Goal: Transaction & Acquisition: Purchase product/service

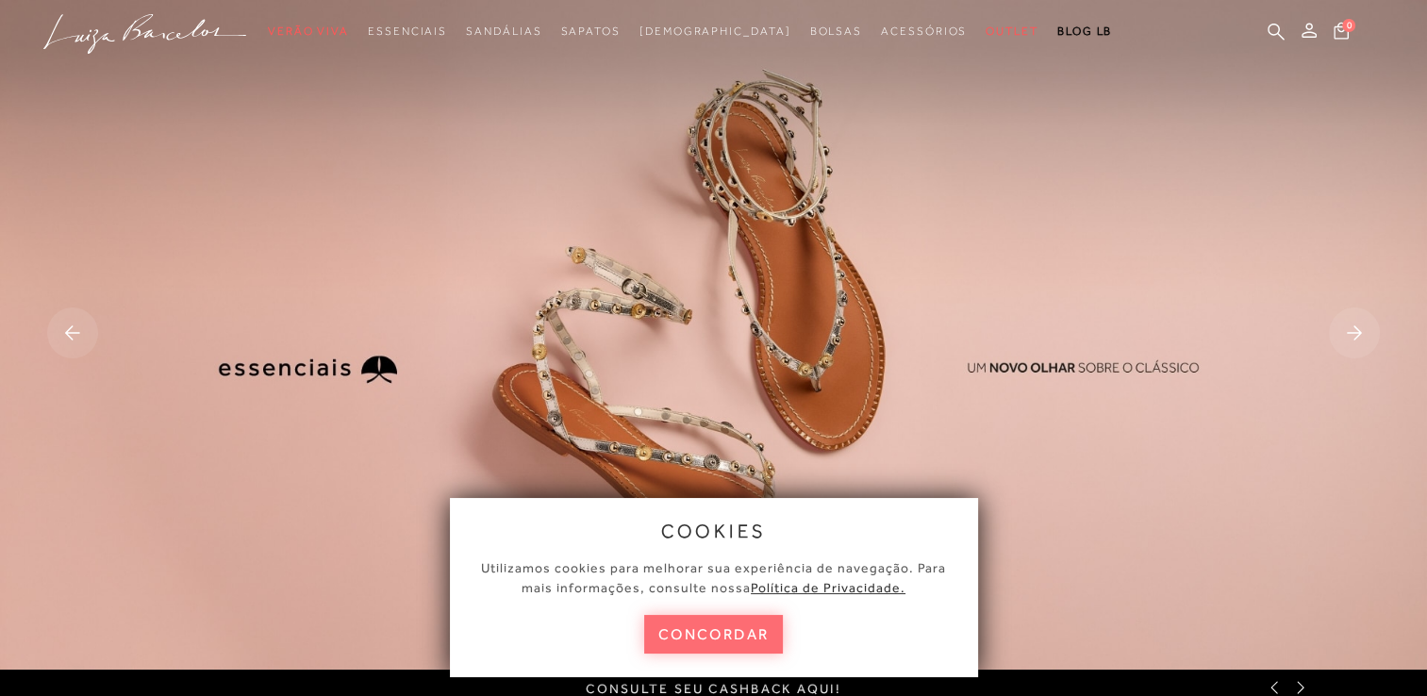
click at [726, 639] on button "concordar" at bounding box center [714, 634] width 140 height 39
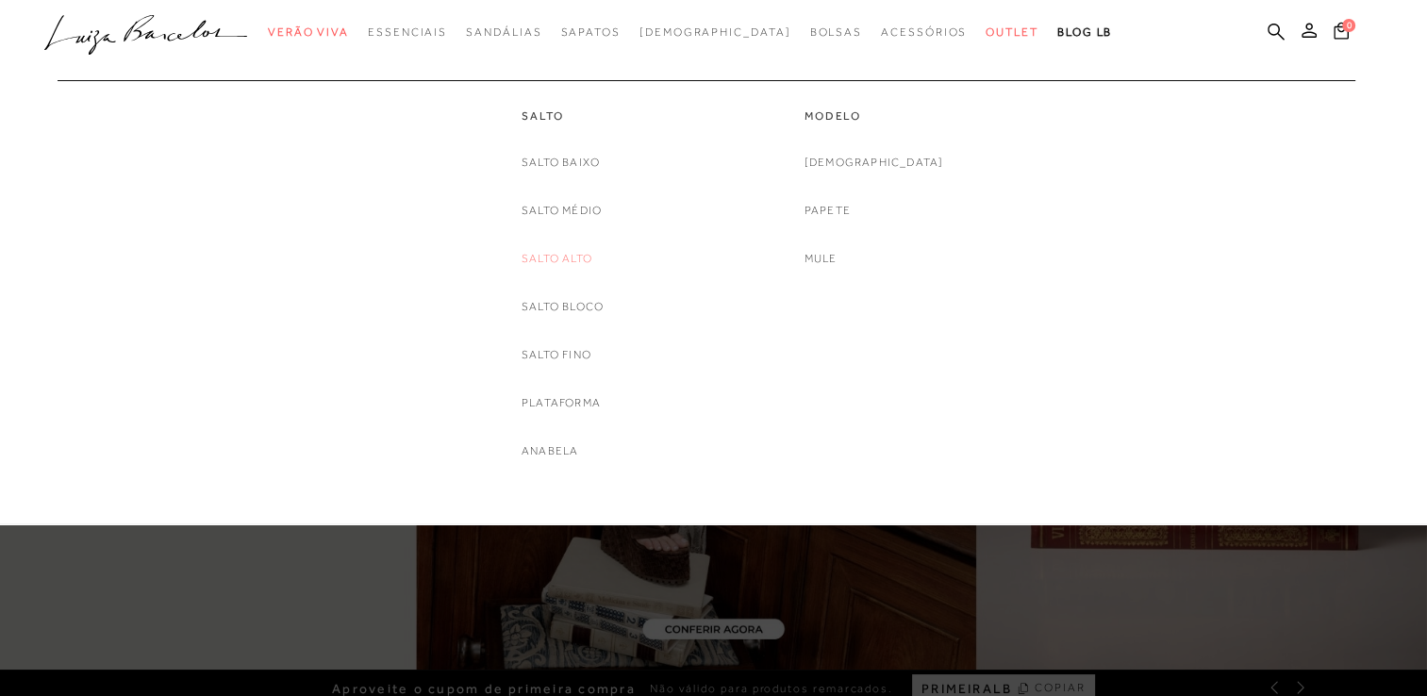
click at [562, 258] on link "Salto Alto" at bounding box center [557, 259] width 71 height 20
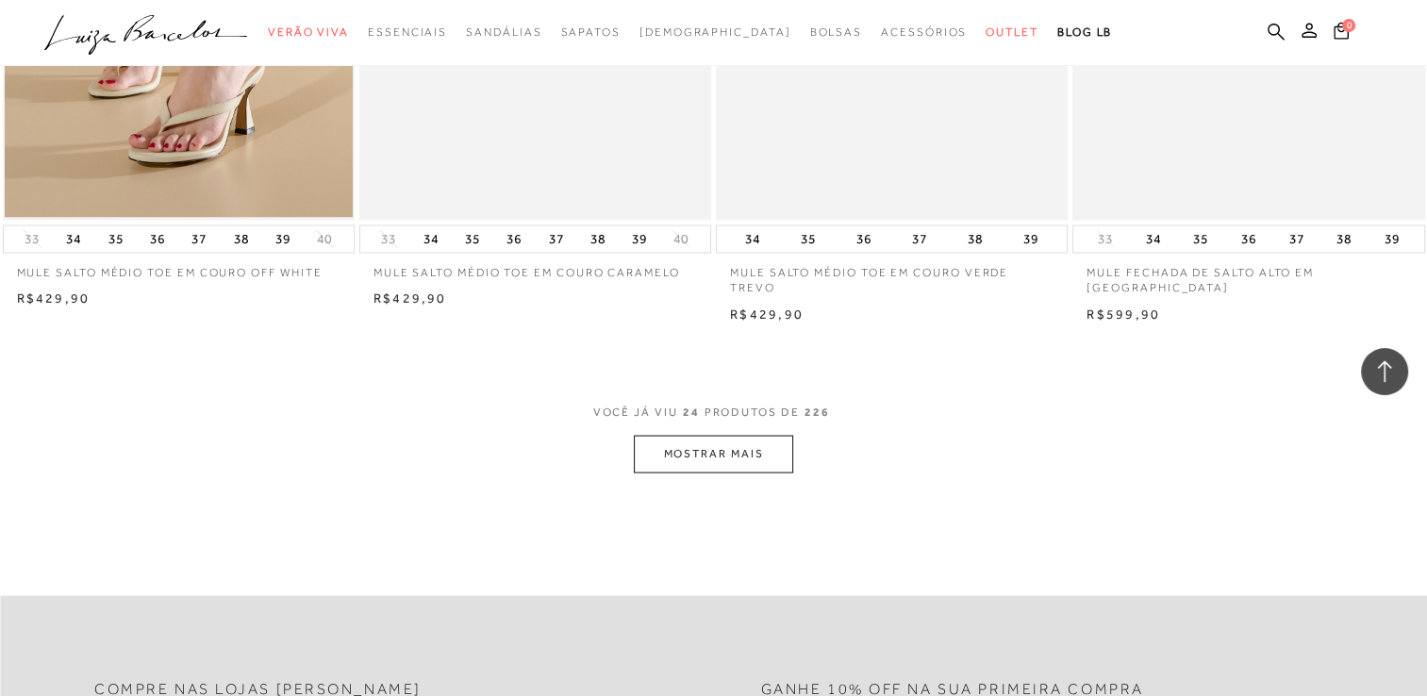
scroll to position [3762, 0]
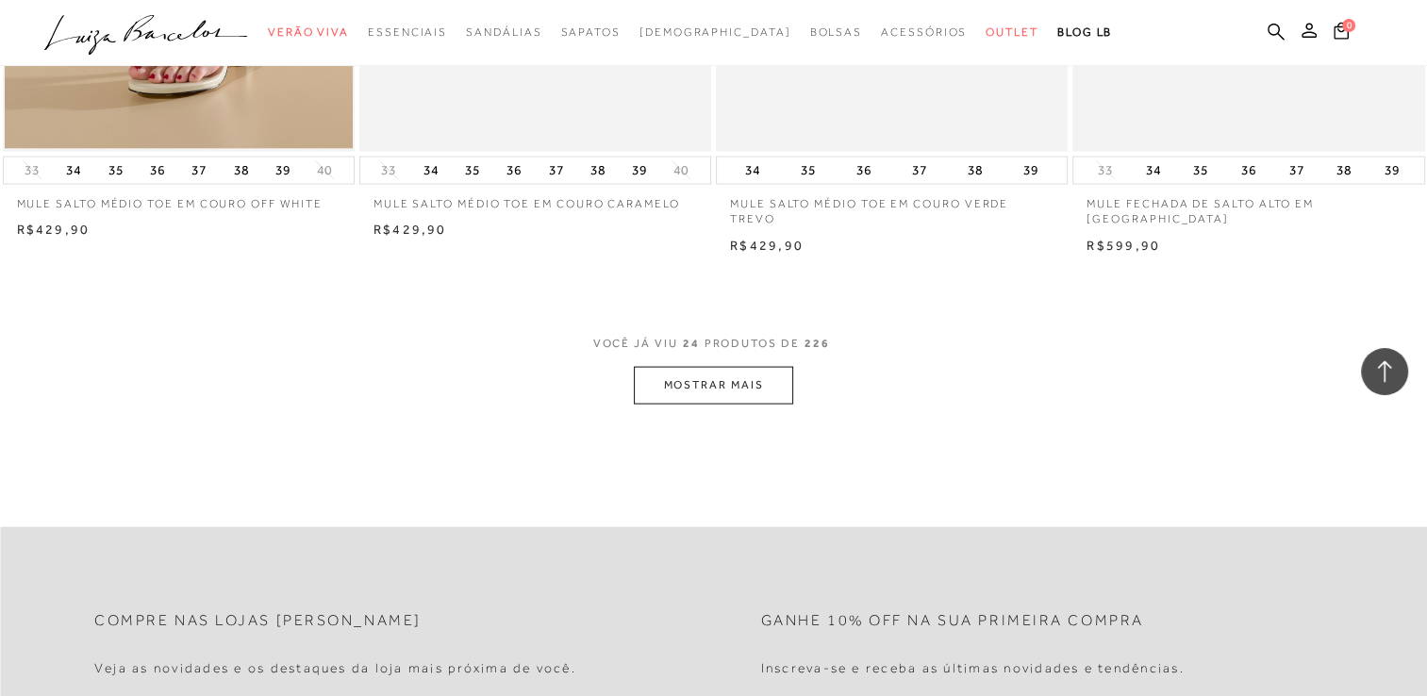
click at [739, 388] on button "MOSTRAR MAIS" at bounding box center [713, 385] width 158 height 37
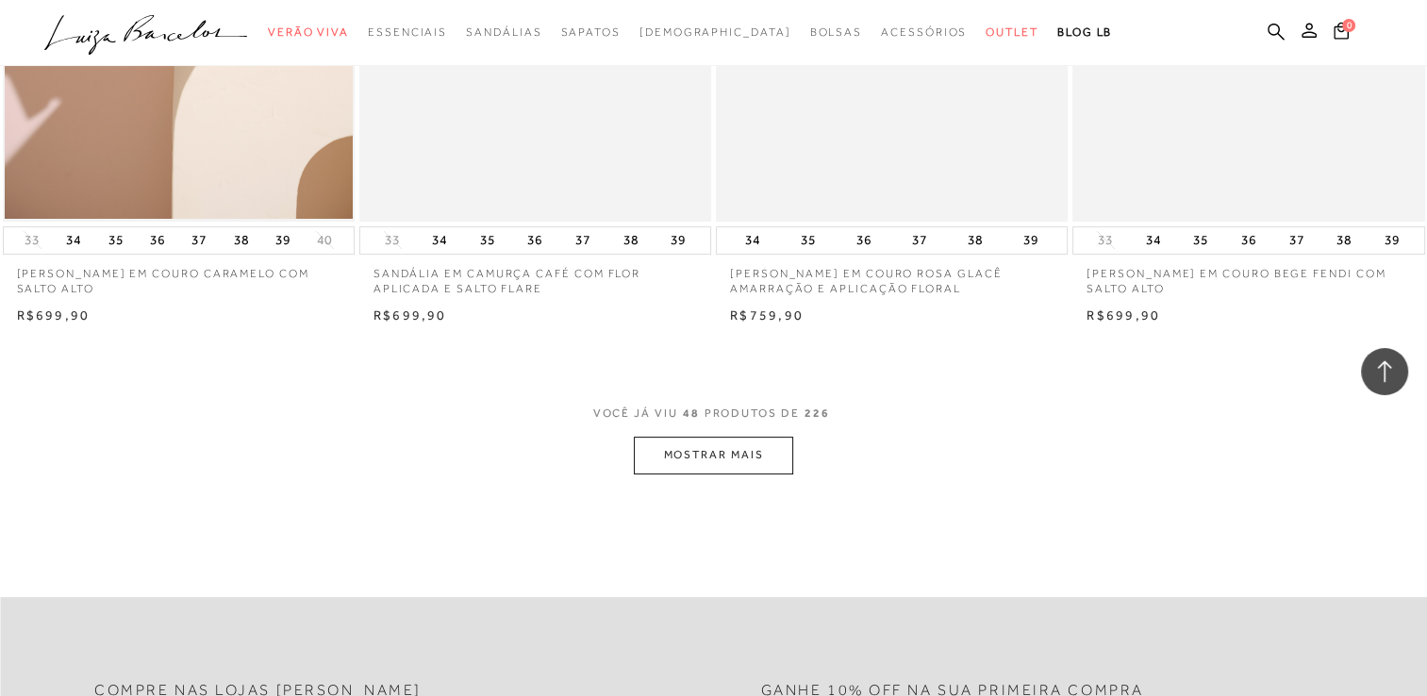
click at [692, 457] on button "MOSTRAR MAIS" at bounding box center [713, 455] width 158 height 37
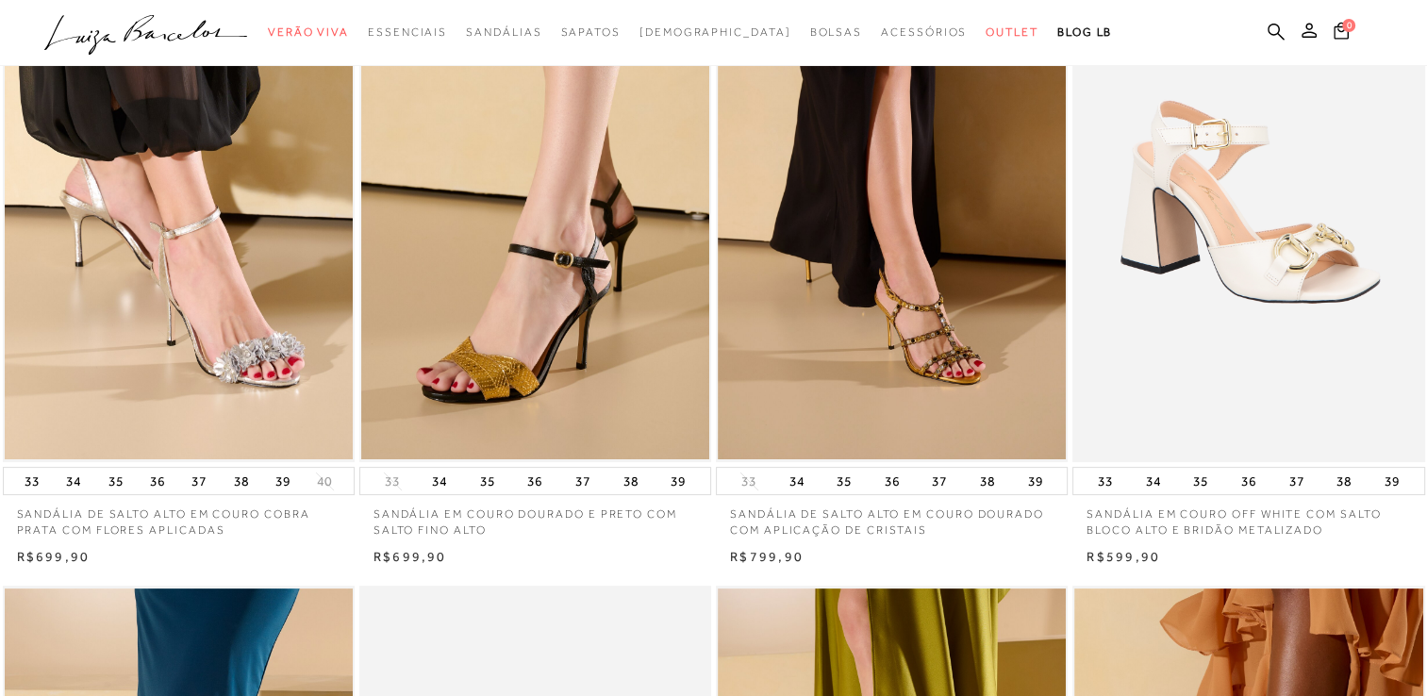
scroll to position [0, 0]
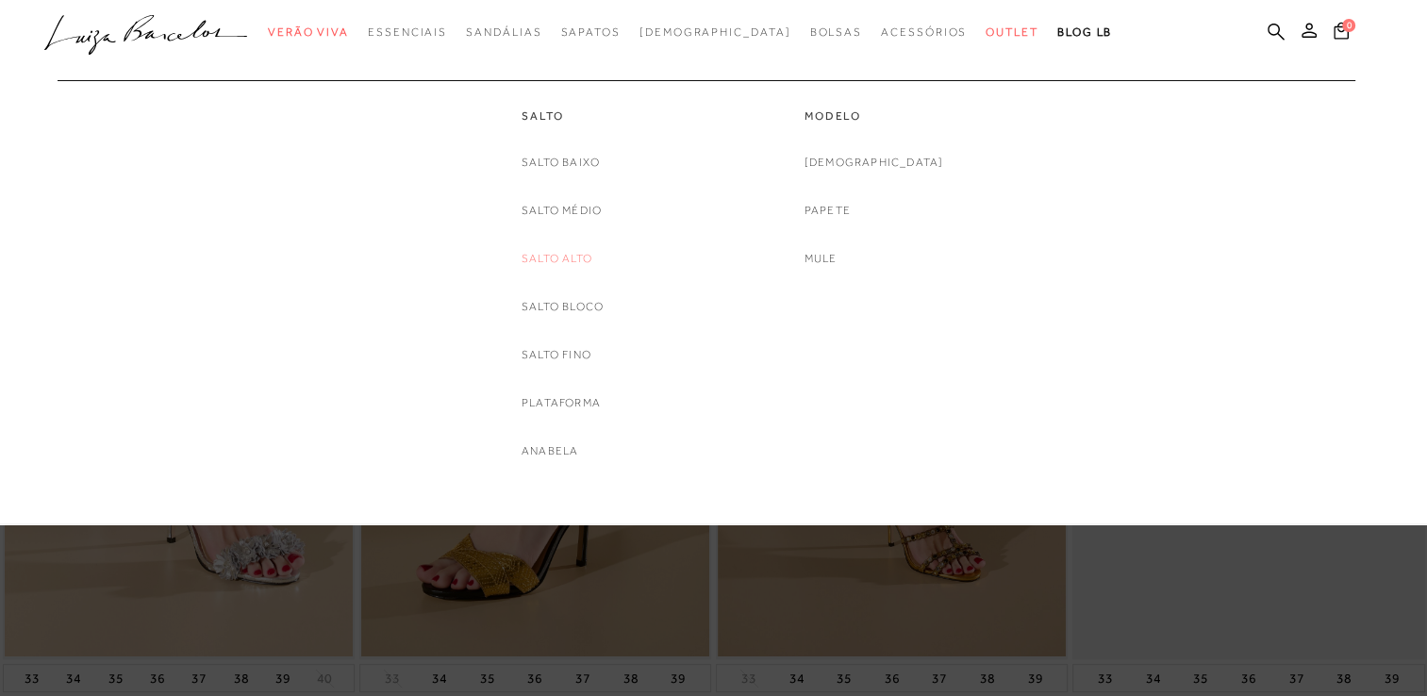
click at [570, 261] on link "Salto Alto" at bounding box center [557, 259] width 71 height 20
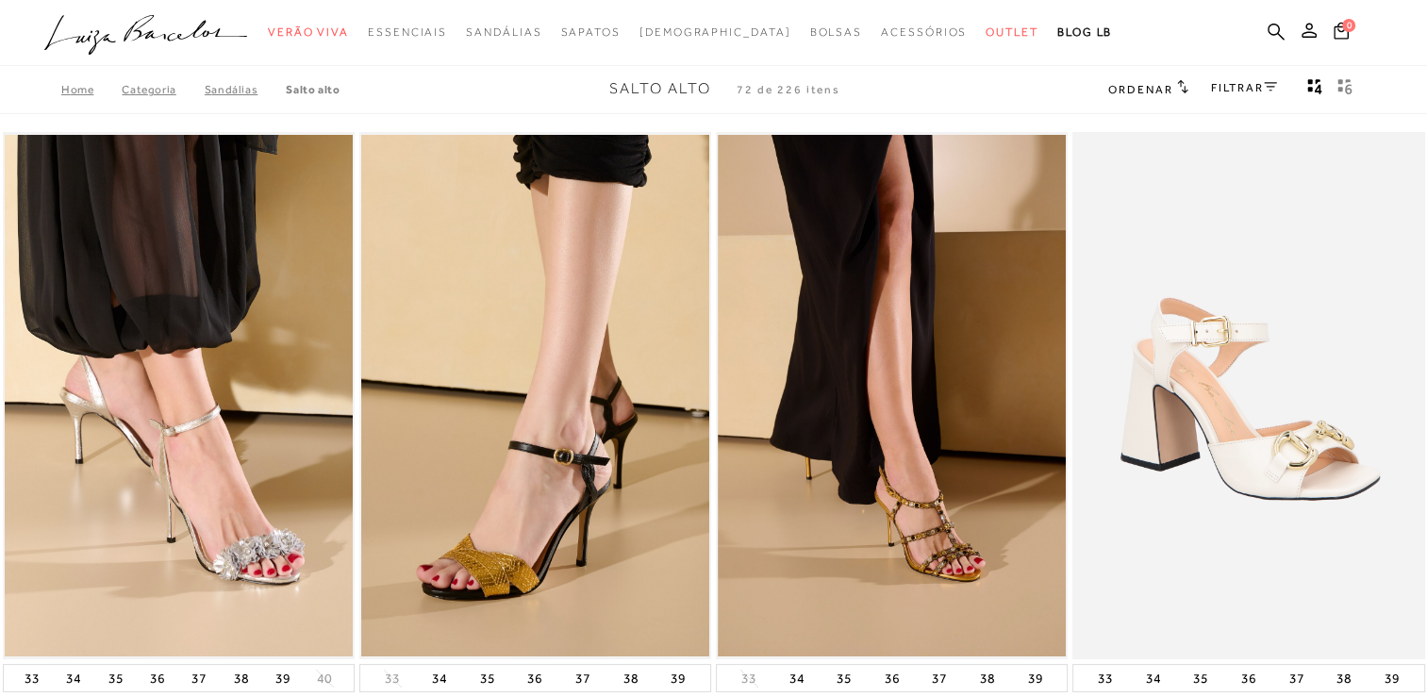
click at [1244, 90] on link "FILTRAR" at bounding box center [1244, 87] width 66 height 13
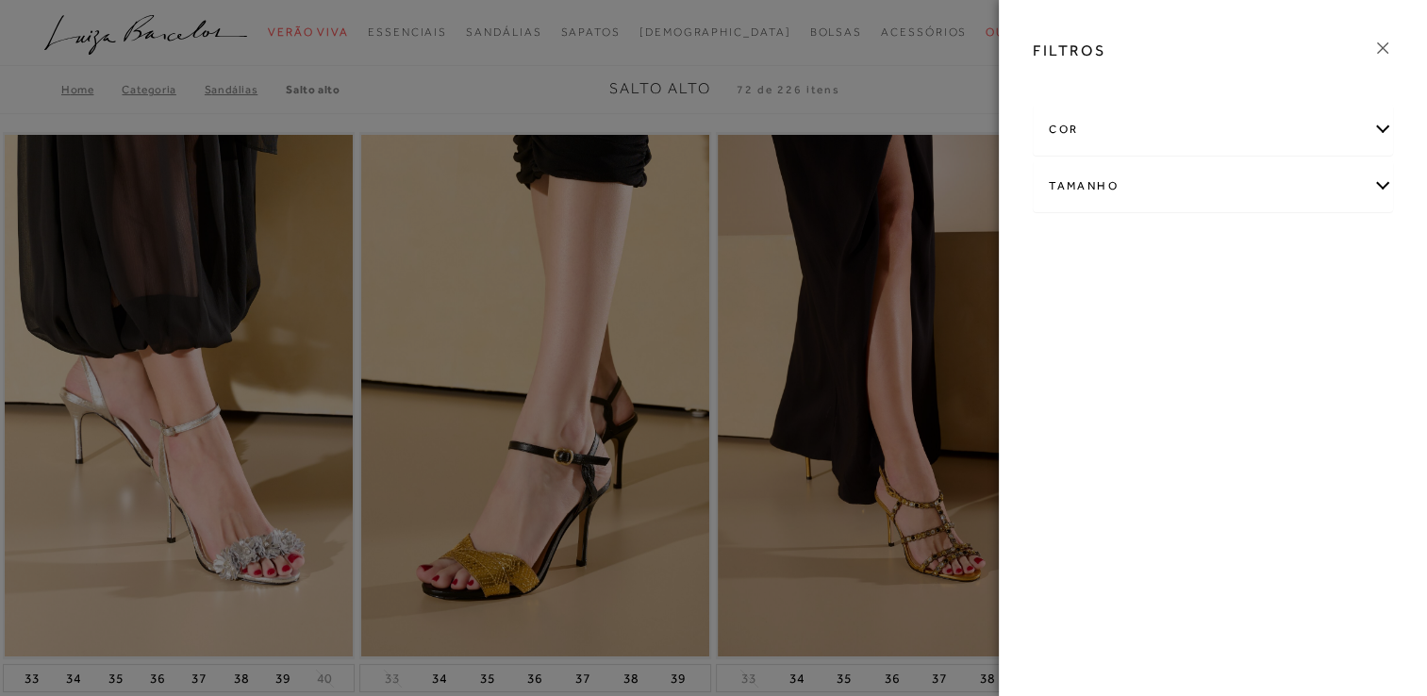
click at [1155, 206] on div "Tamanho" at bounding box center [1213, 186] width 358 height 50
click at [1170, 254] on label "35" at bounding box center [1175, 247] width 43 height 41
click at [1170, 254] on input "35" at bounding box center [1160, 250] width 19 height 19
checkbox input "true"
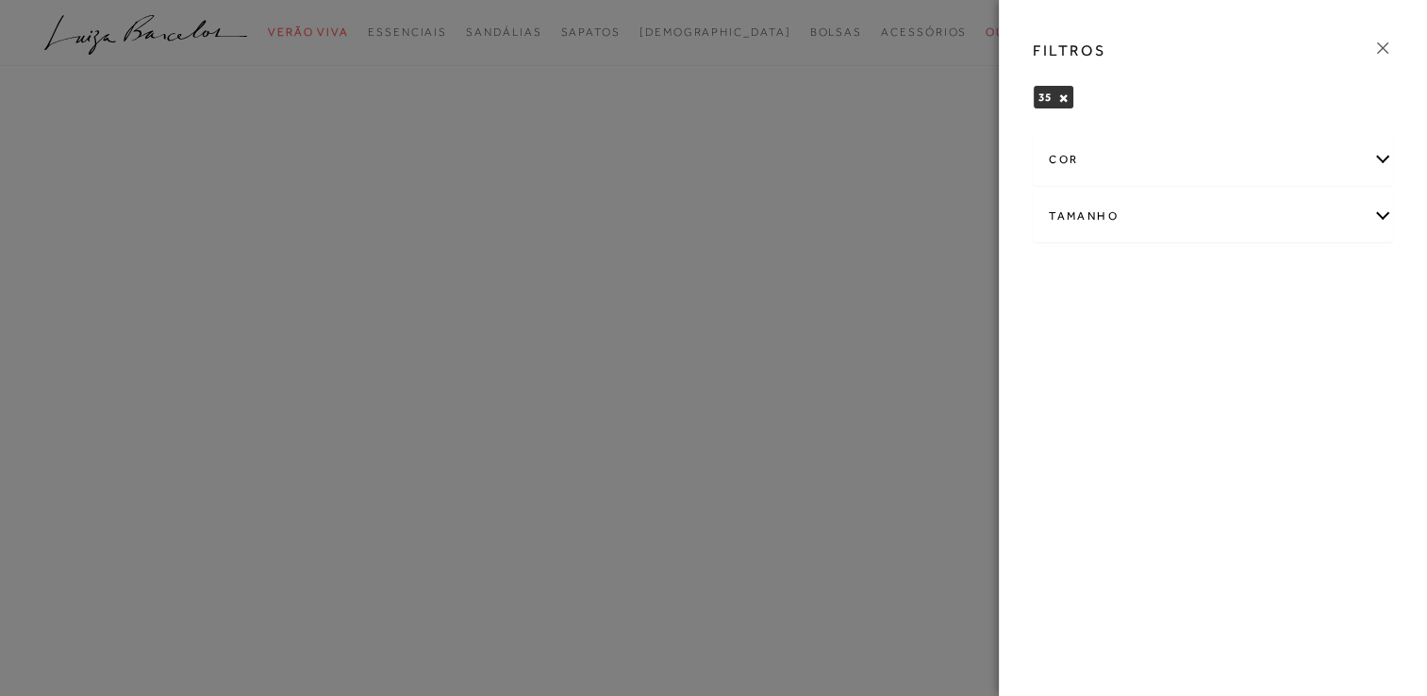
click at [1121, 216] on div "Tamanho" at bounding box center [1213, 216] width 358 height 50
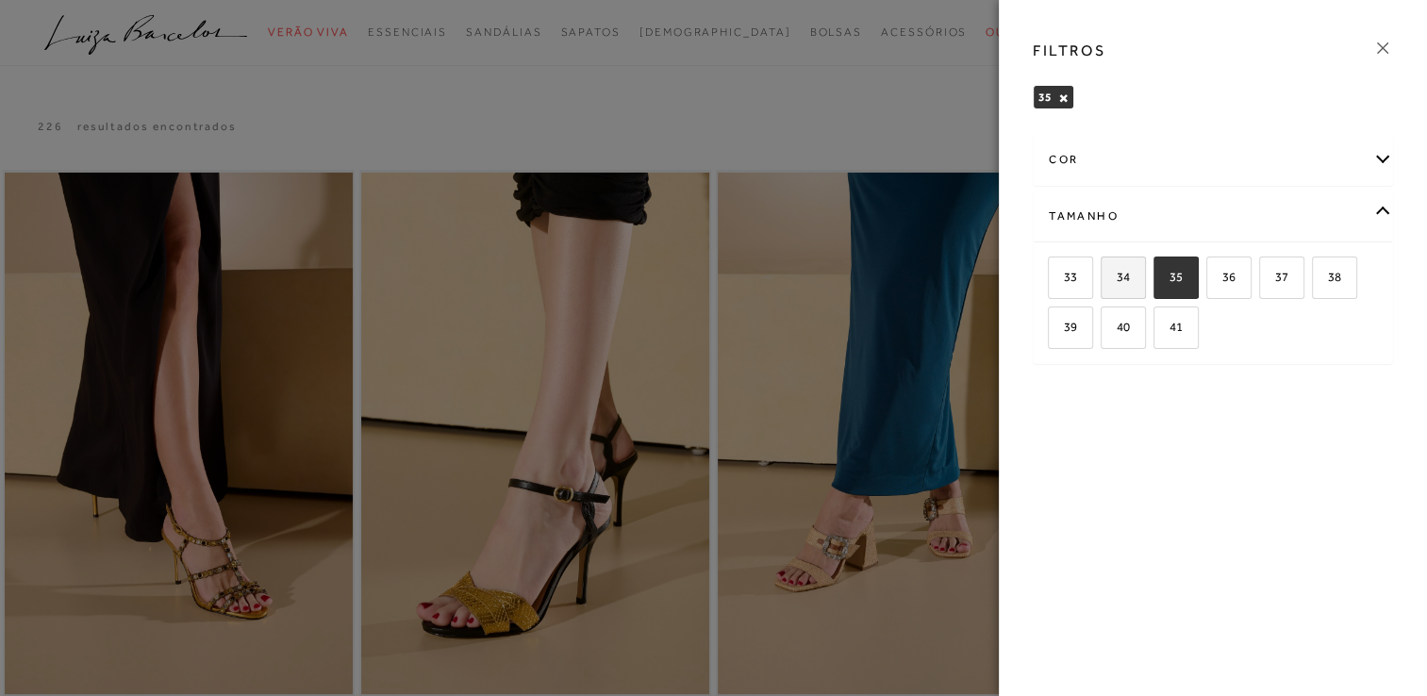
click at [1123, 274] on span "34" at bounding box center [1116, 277] width 27 height 14
click at [1117, 274] on input "34" at bounding box center [1107, 280] width 19 height 19
checkbox input "true"
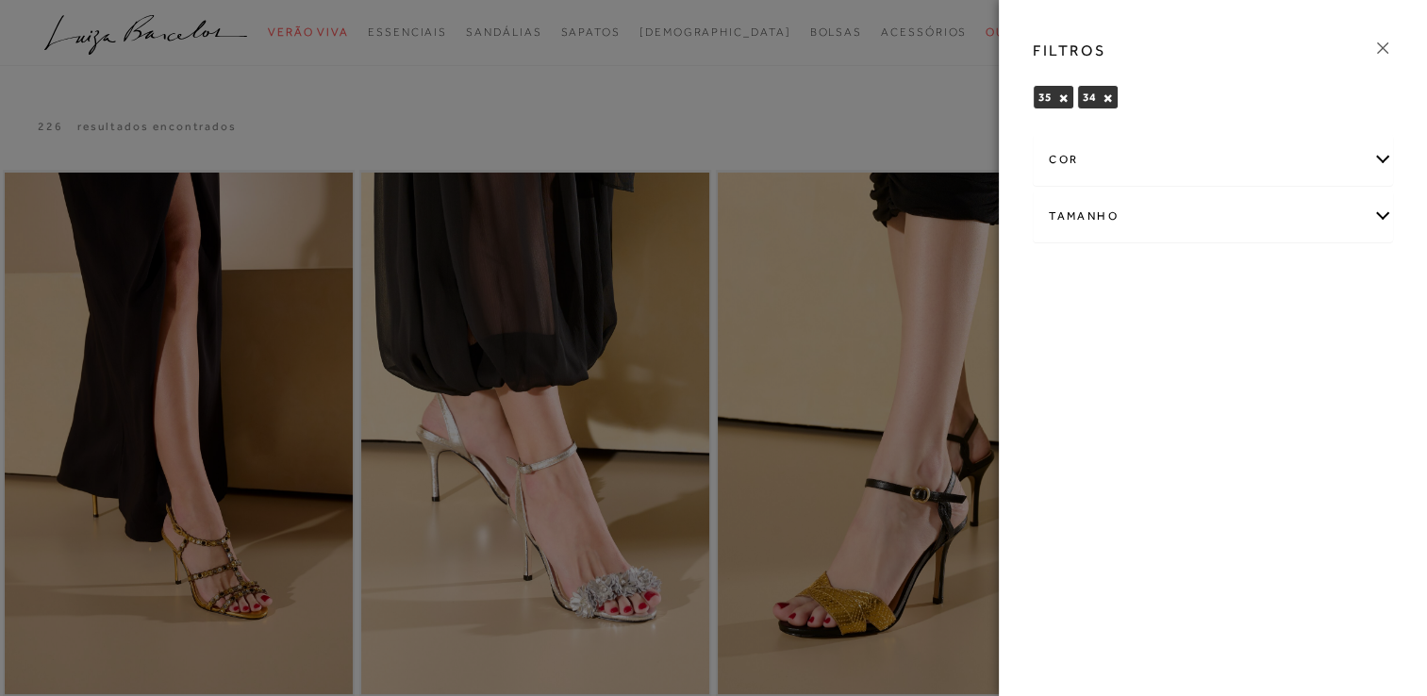
click at [1196, 279] on div "FILTROS 35 × 34 × Limpar todos os refinamentos cor AMARELO" at bounding box center [1213, 348] width 428 height 696
click at [955, 108] on div at bounding box center [713, 348] width 1427 height 696
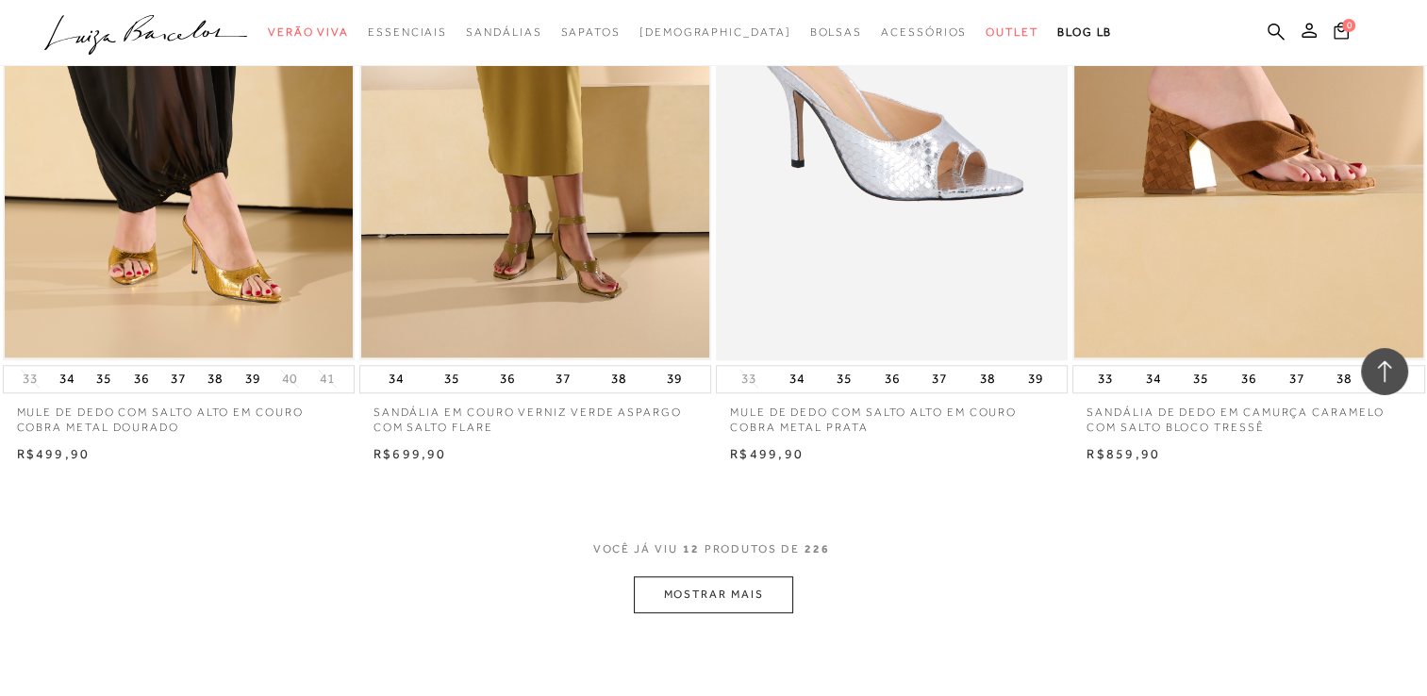
scroll to position [1671, 0]
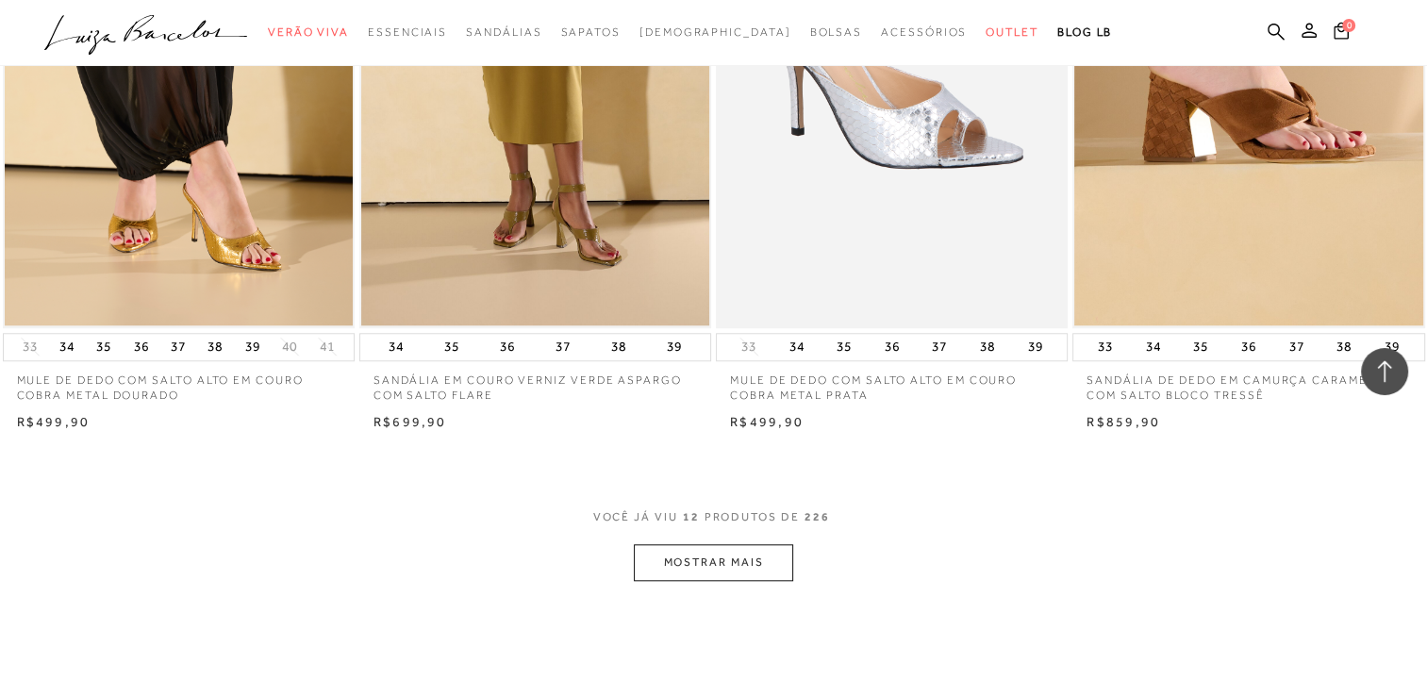
click at [739, 561] on button "MOSTRAR MAIS" at bounding box center [713, 562] width 158 height 37
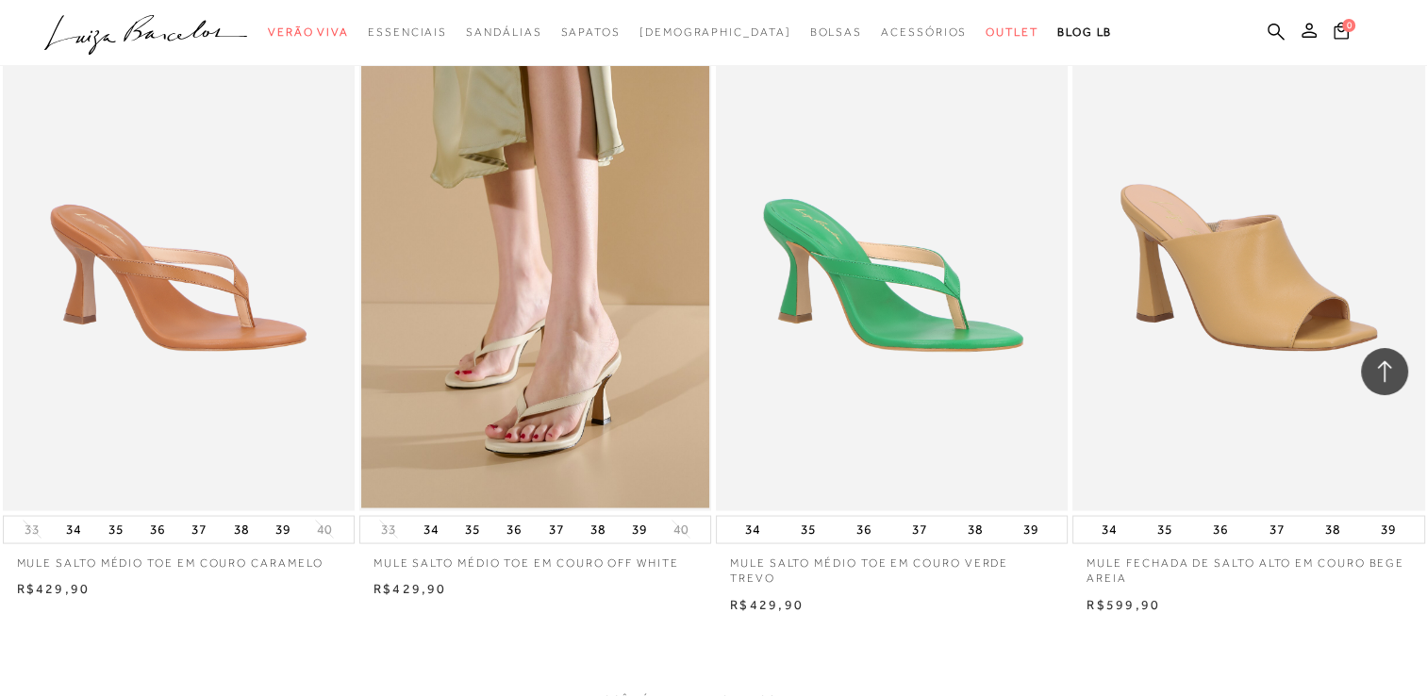
scroll to position [3512, 0]
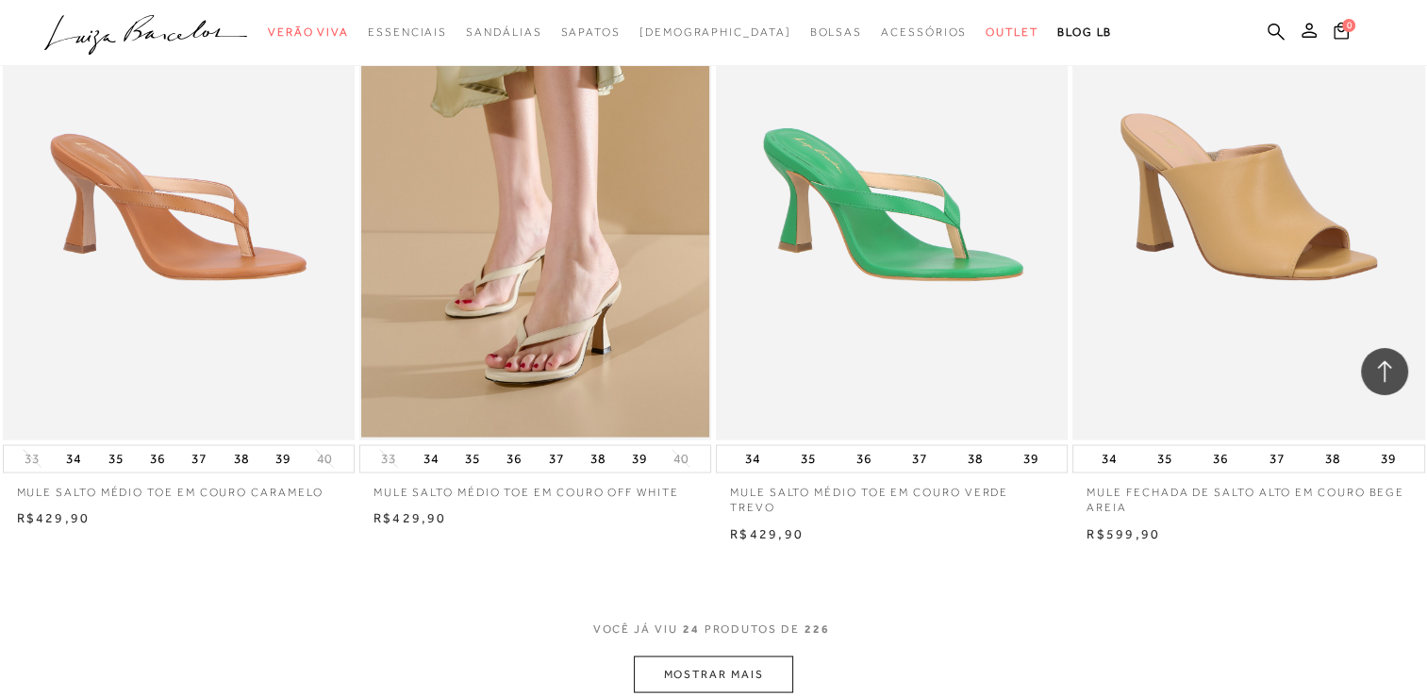
click at [706, 675] on button "MOSTRAR MAIS" at bounding box center [713, 674] width 158 height 37
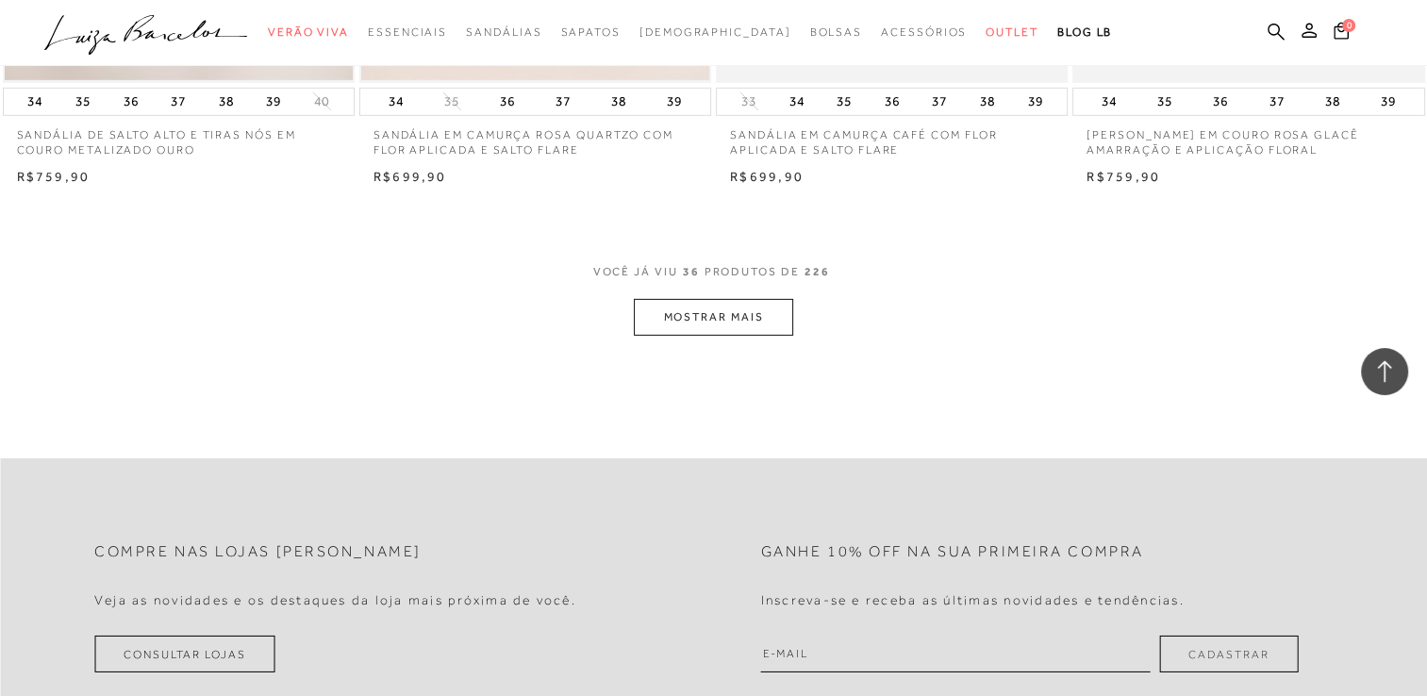
scroll to position [5846, 0]
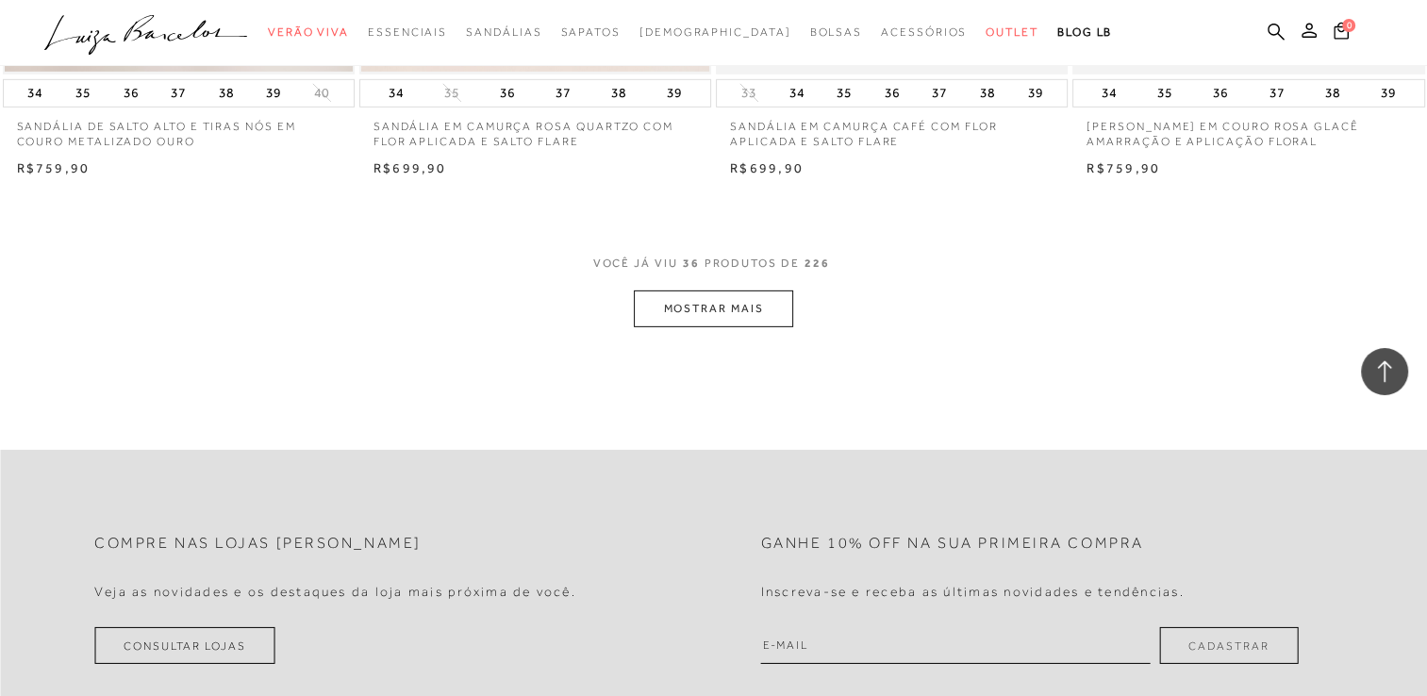
click at [764, 318] on button "MOSTRAR MAIS" at bounding box center [713, 309] width 158 height 37
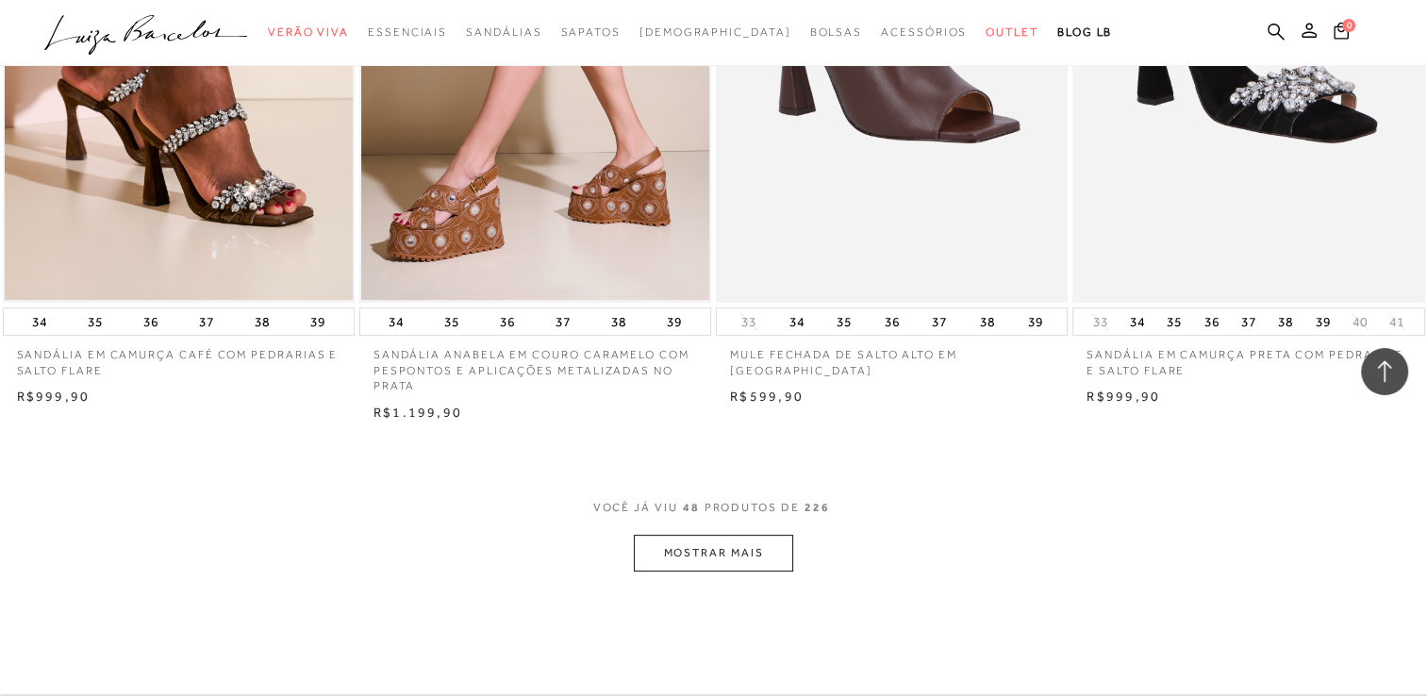
scroll to position [7591, 0]
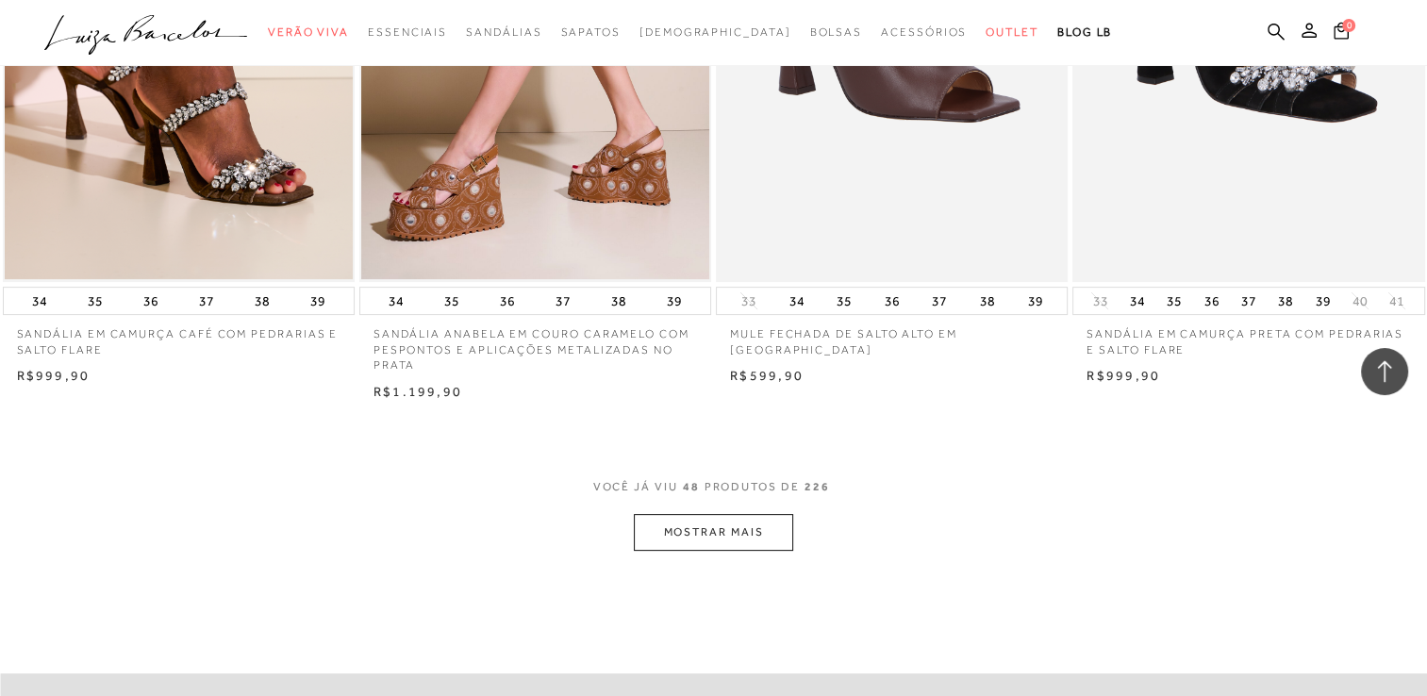
click at [743, 534] on button "MOSTRAR MAIS" at bounding box center [713, 532] width 158 height 37
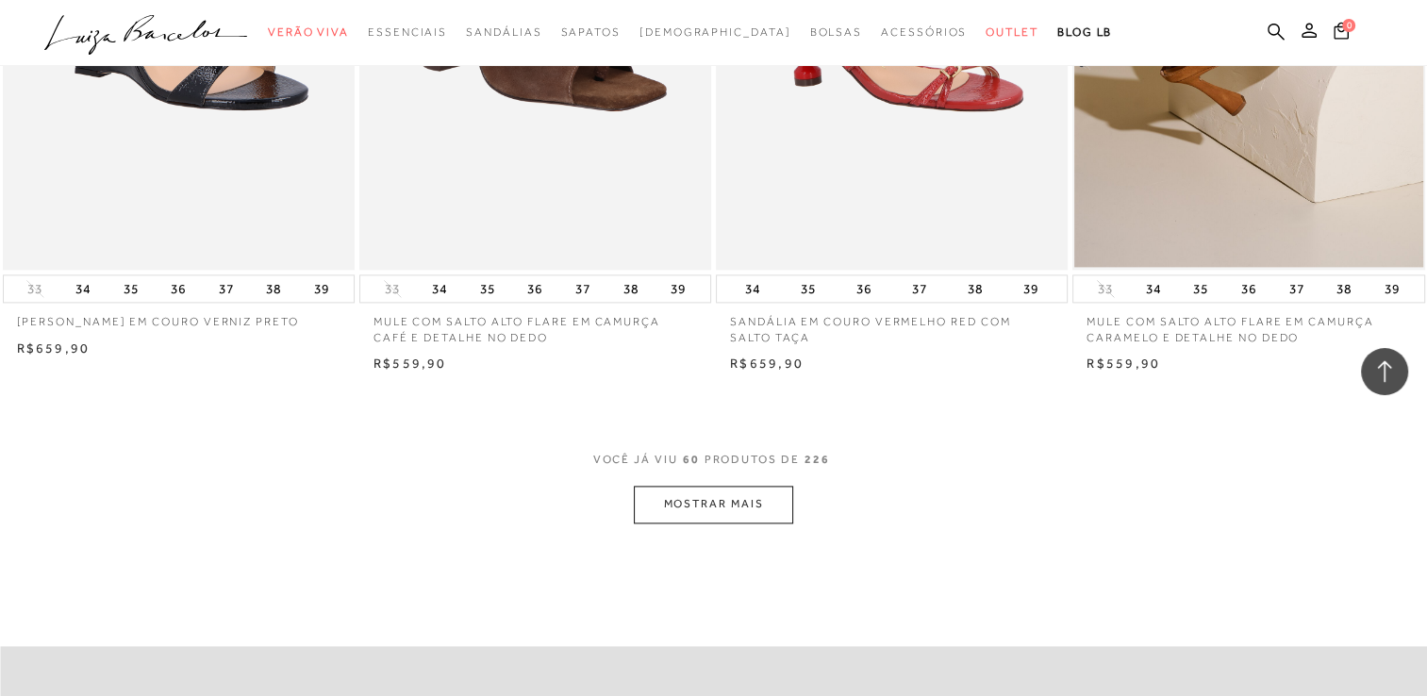
scroll to position [9609, 0]
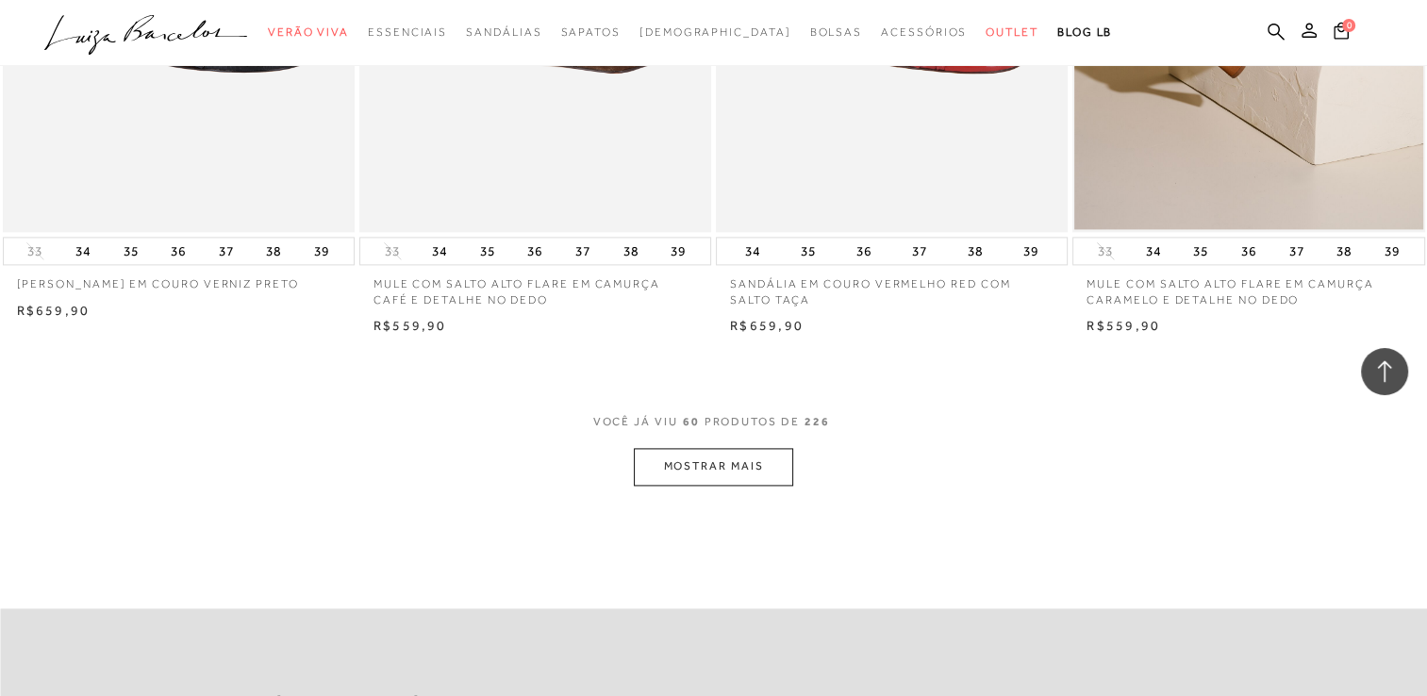
click at [777, 467] on button "MOSTRAR MAIS" at bounding box center [713, 466] width 158 height 37
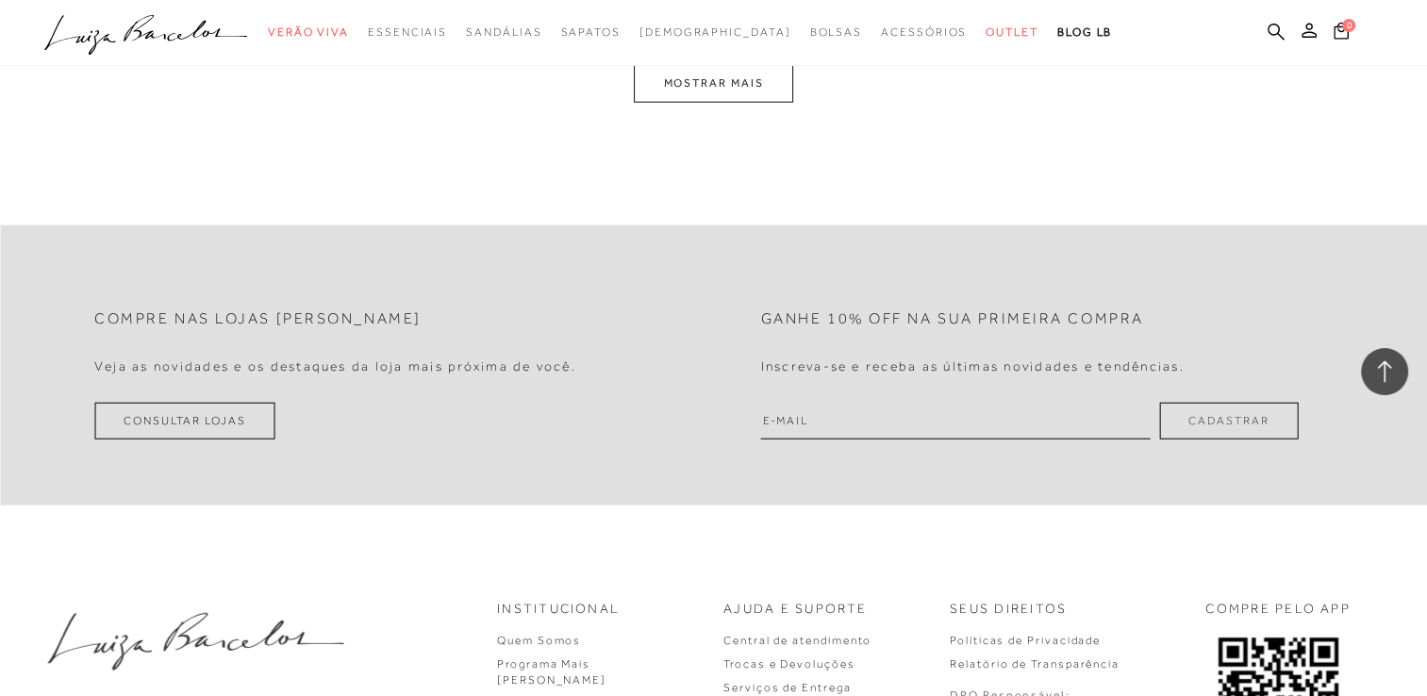
scroll to position [11484, 0]
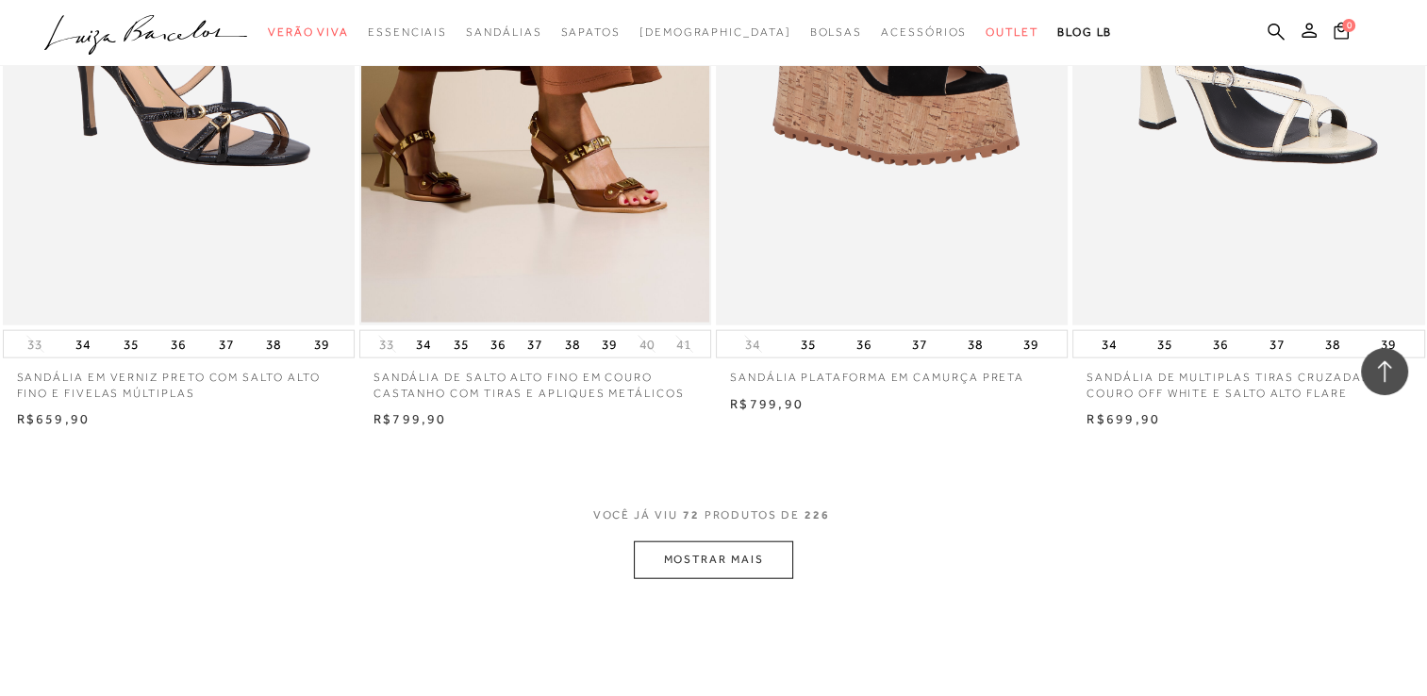
click at [773, 558] on button "MOSTRAR MAIS" at bounding box center [713, 559] width 158 height 37
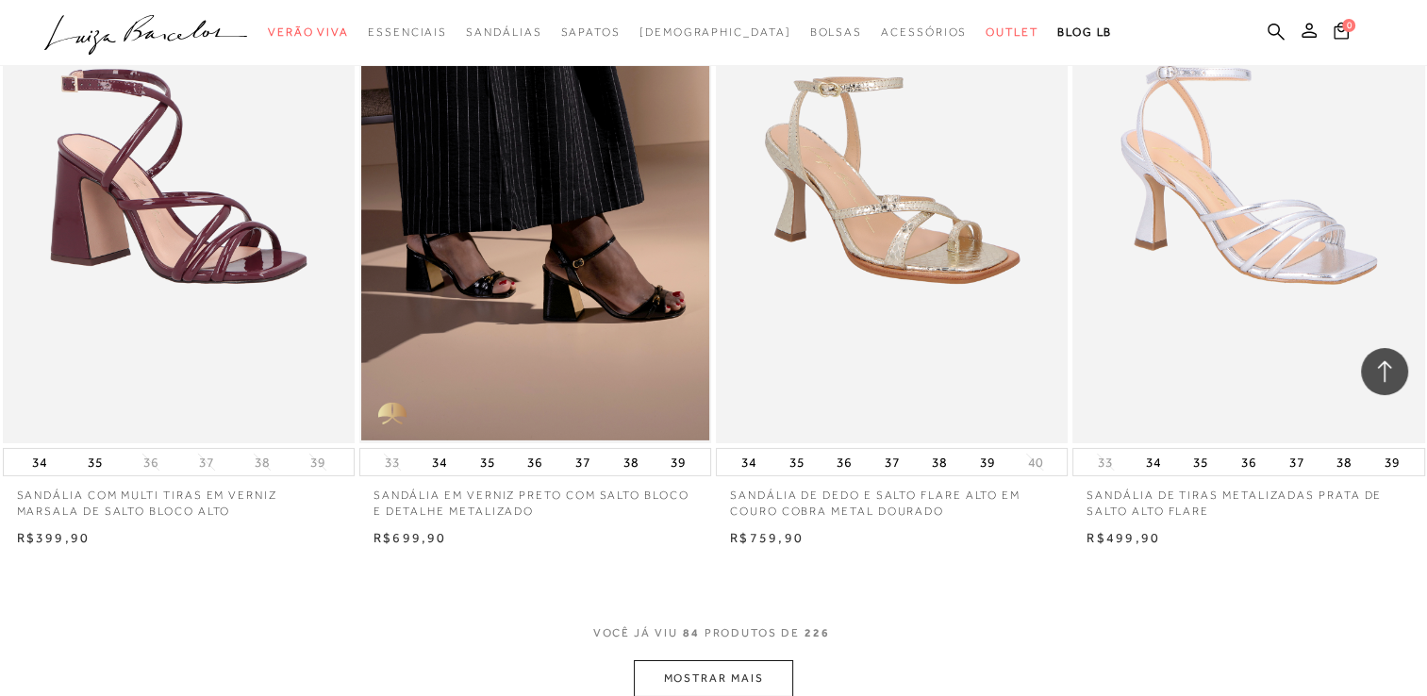
scroll to position [13522, 0]
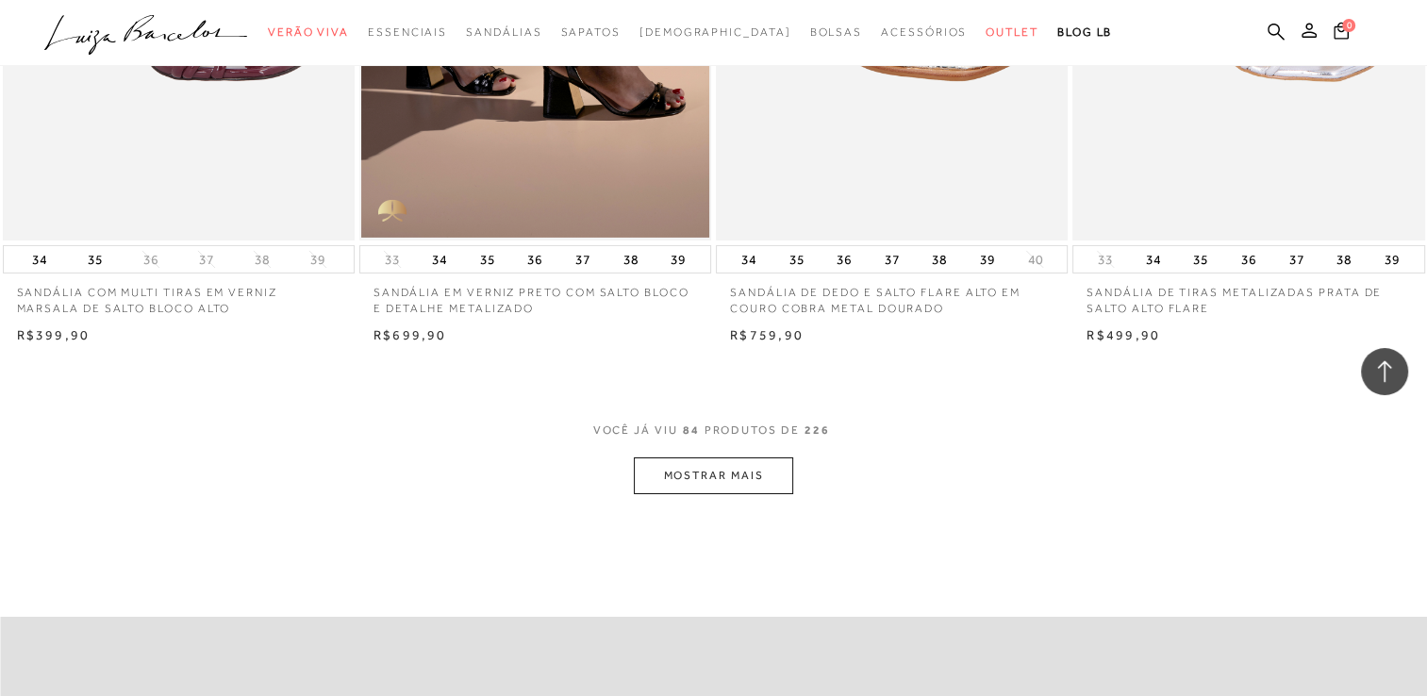
click at [683, 490] on button "MOSTRAR MAIS" at bounding box center [713, 475] width 158 height 37
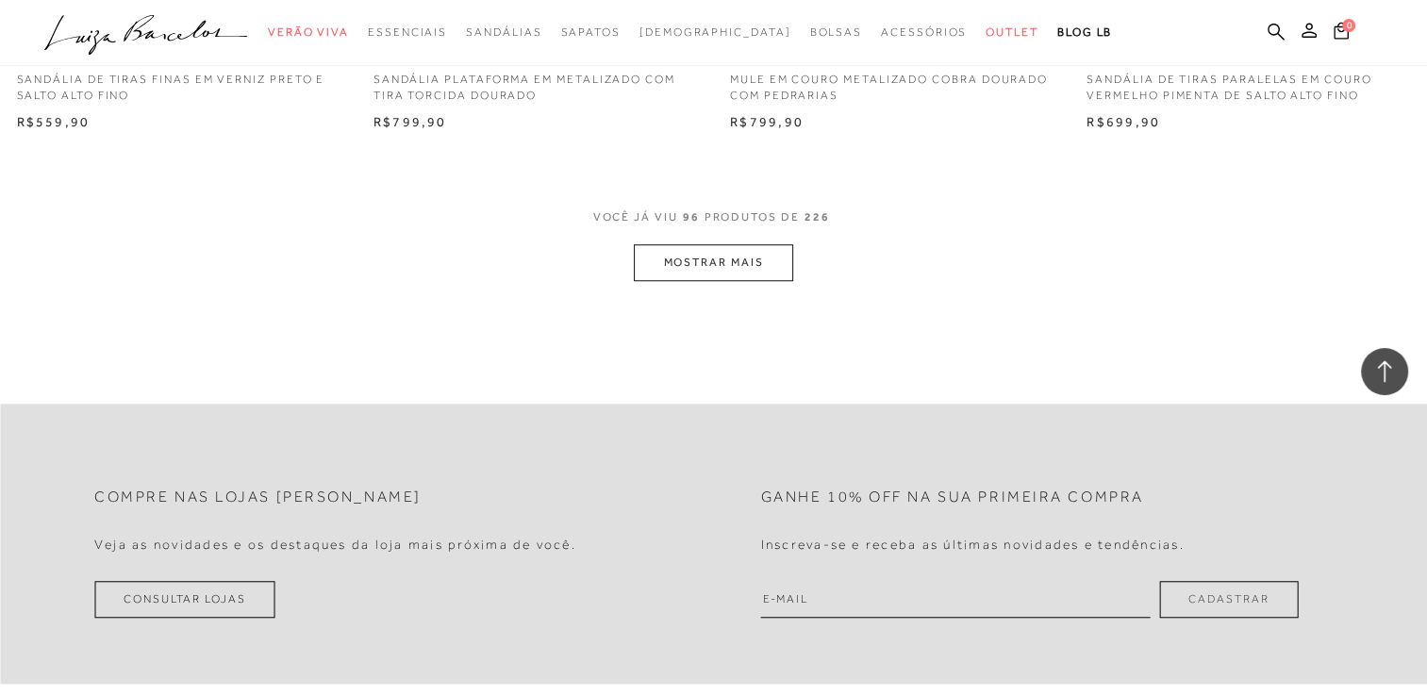
scroll to position [15745, 0]
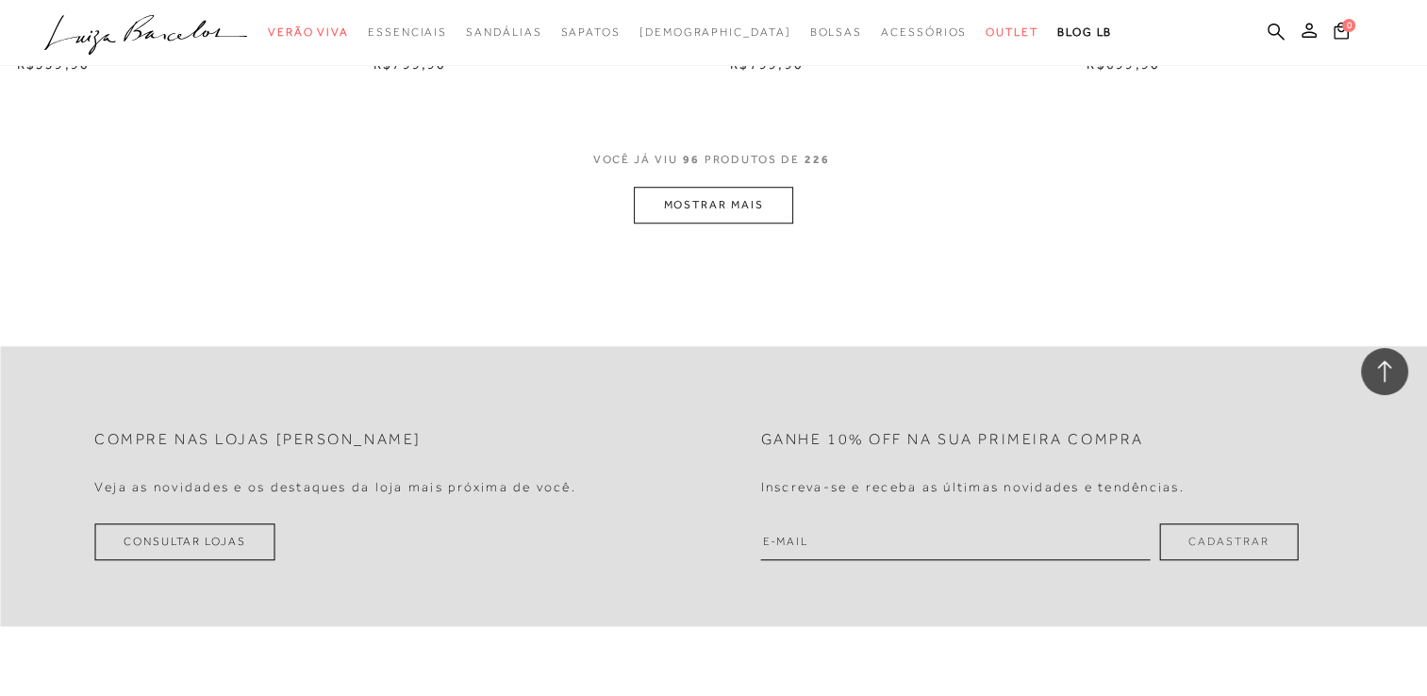
click at [751, 200] on button "MOSTRAR MAIS" at bounding box center [713, 205] width 158 height 37
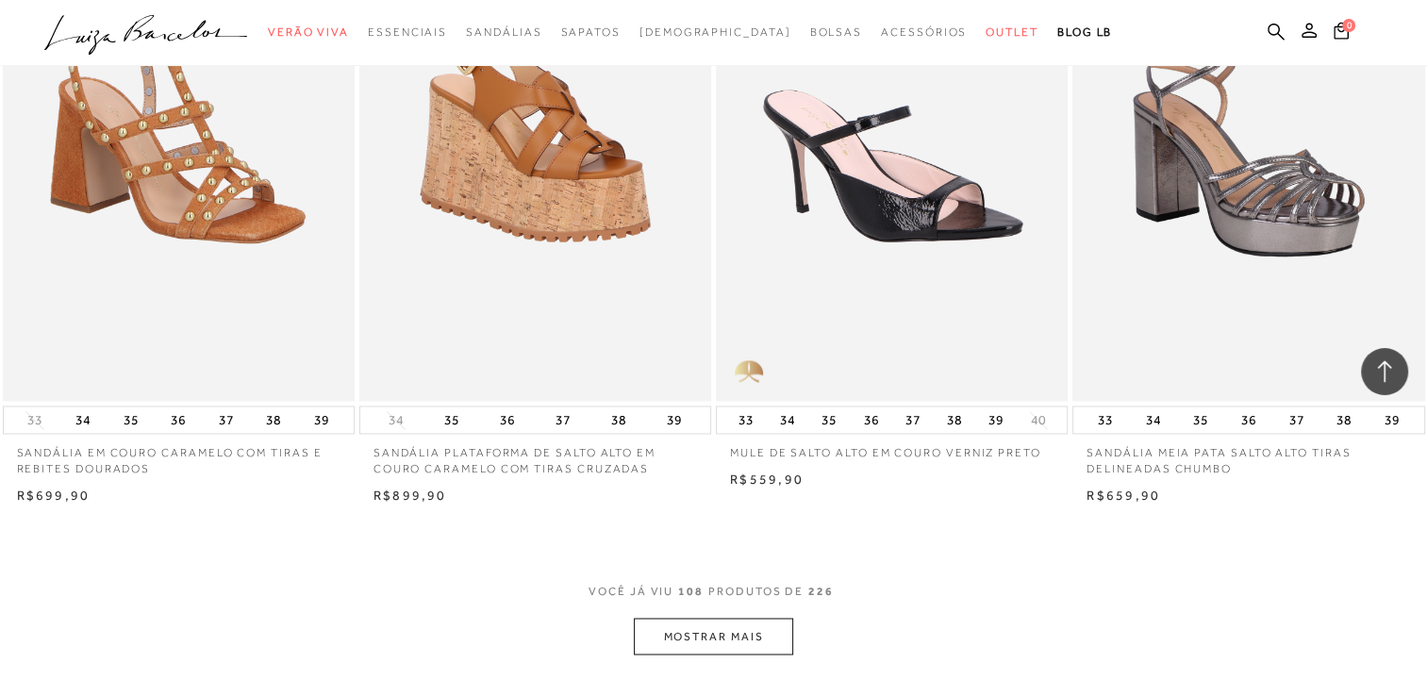
scroll to position [17309, 0]
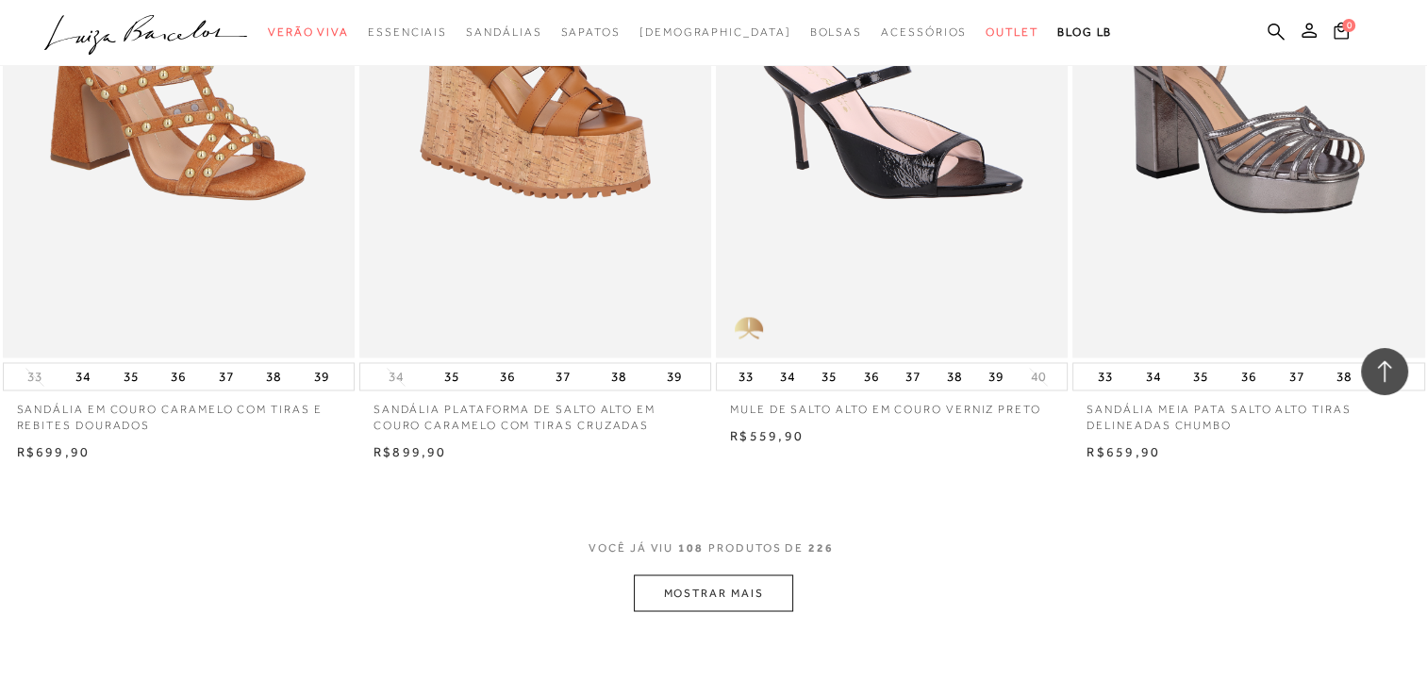
click at [756, 582] on button "MOSTRAR MAIS" at bounding box center [713, 592] width 158 height 37
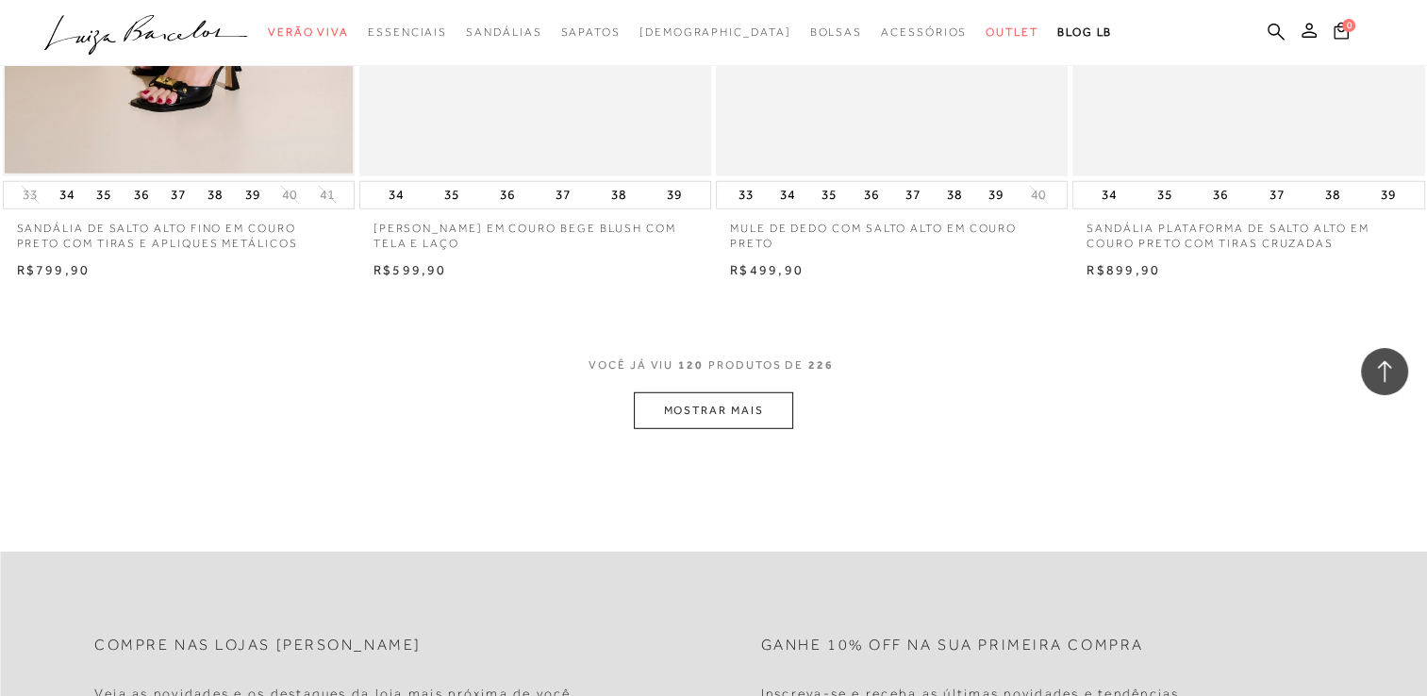
scroll to position [19419, 0]
